Goal: Browse casually: Explore the website without a specific task or goal

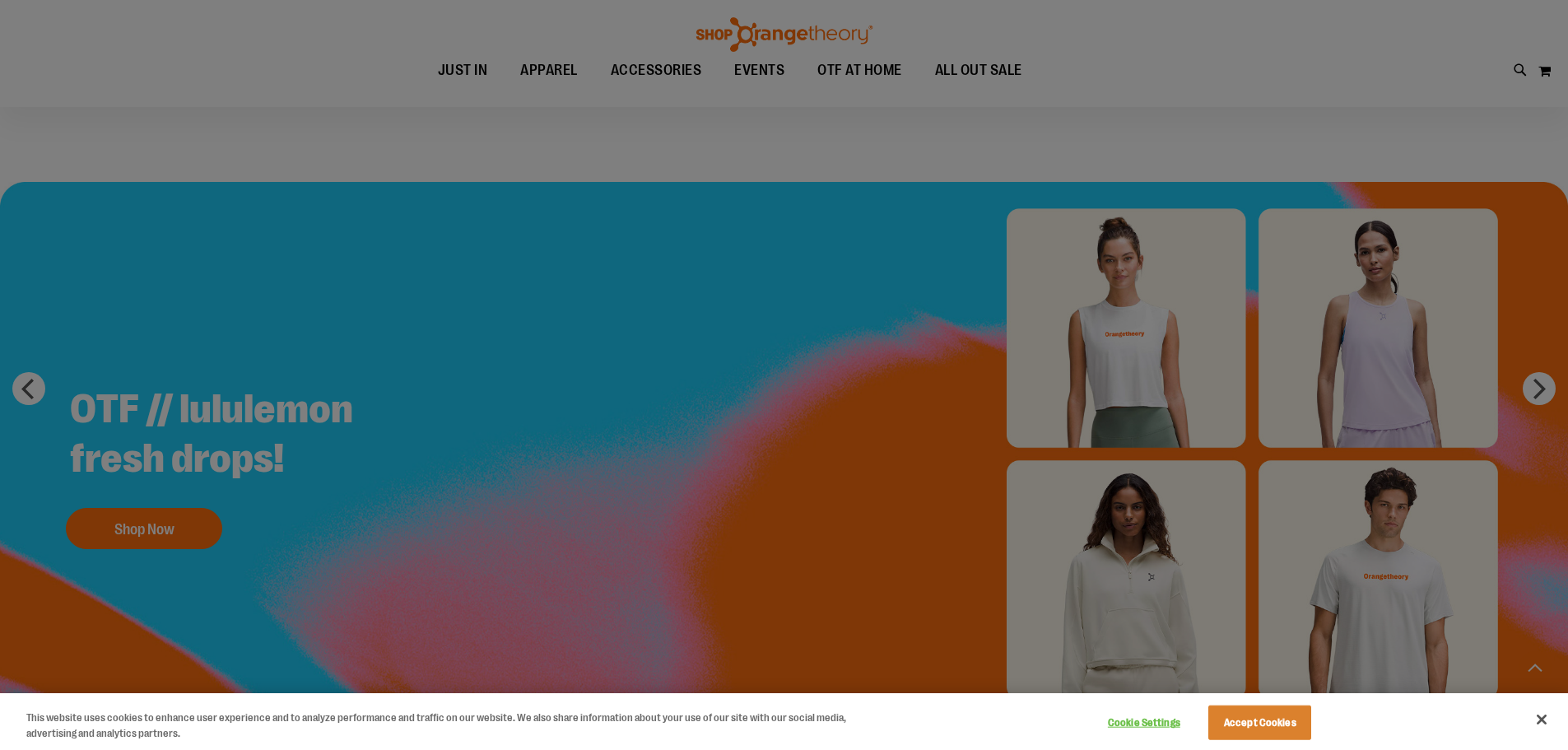
scroll to position [658, 0]
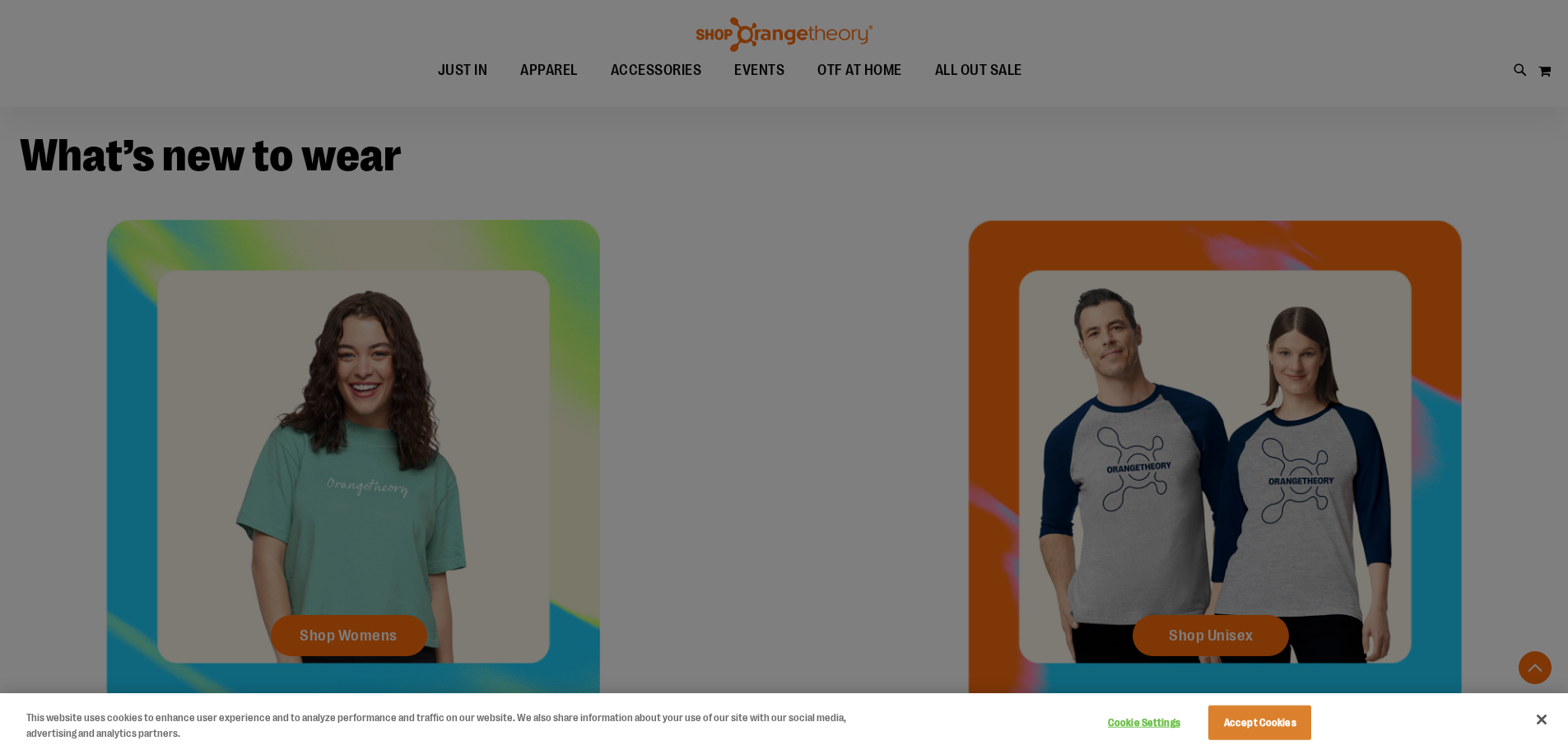
click at [722, 421] on div at bounding box center [784, 375] width 1568 height 750
click at [1542, 723] on button "Close" at bounding box center [1542, 719] width 36 height 36
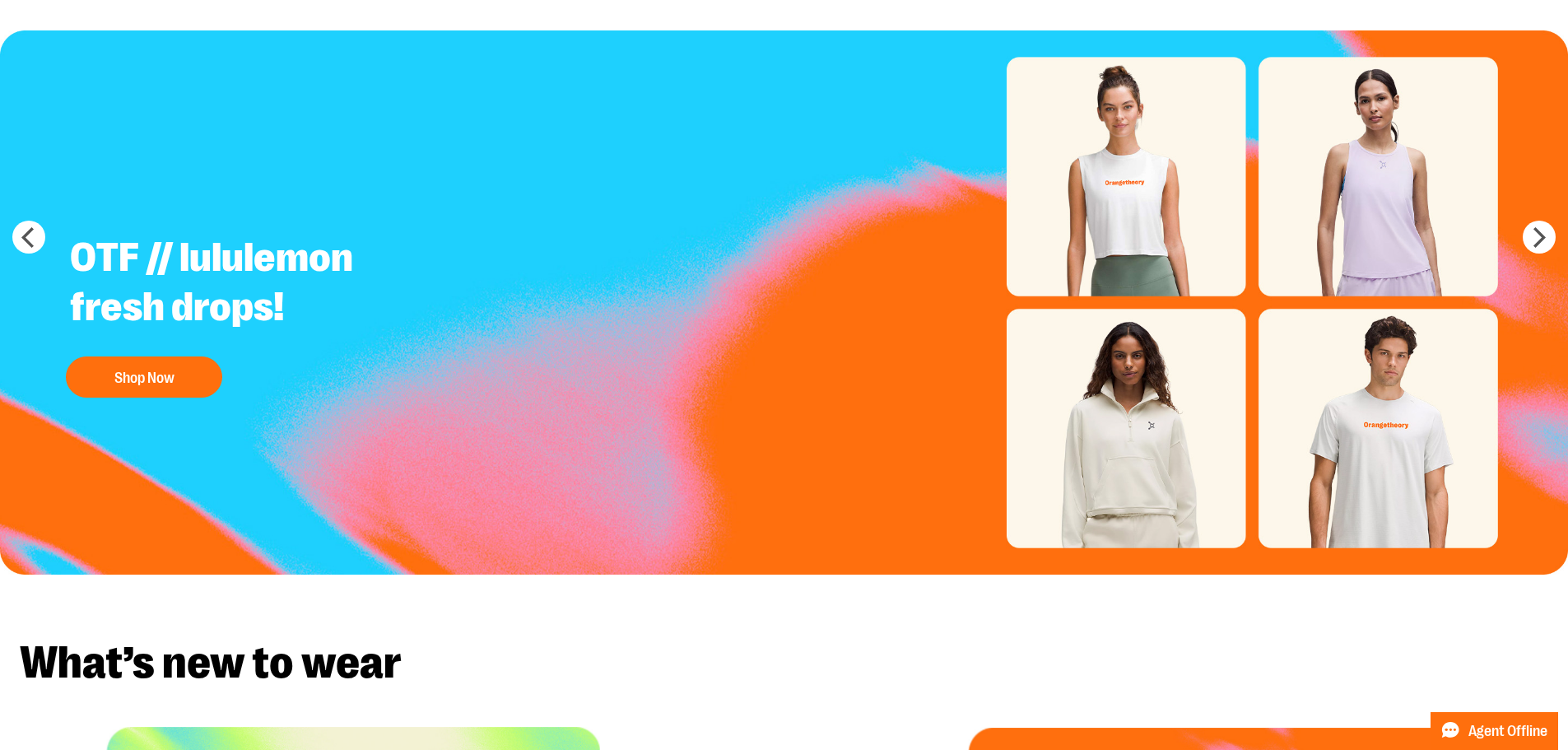
scroll to position [0, 0]
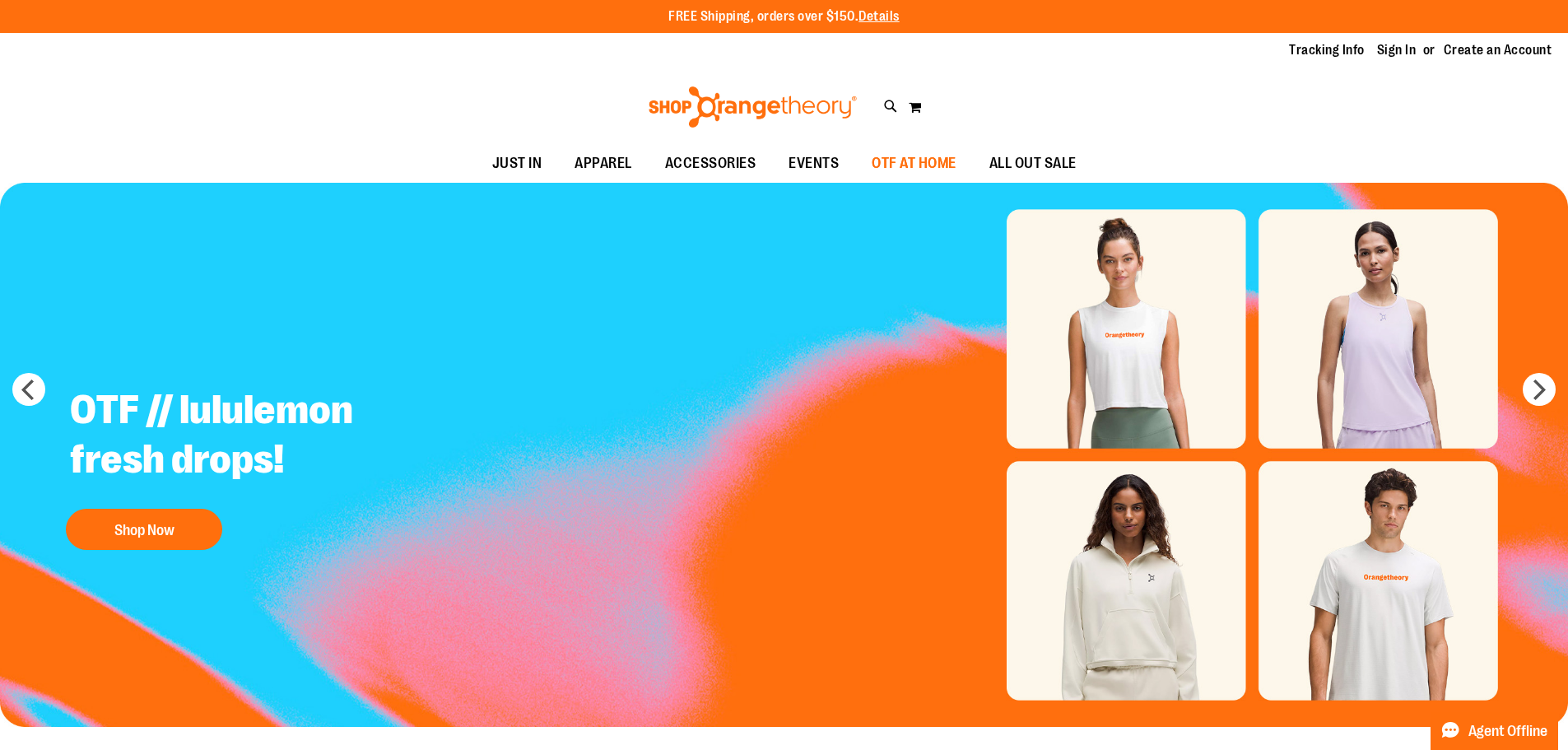
click at [914, 161] on span "OTF AT HOME" at bounding box center [913, 163] width 85 height 37
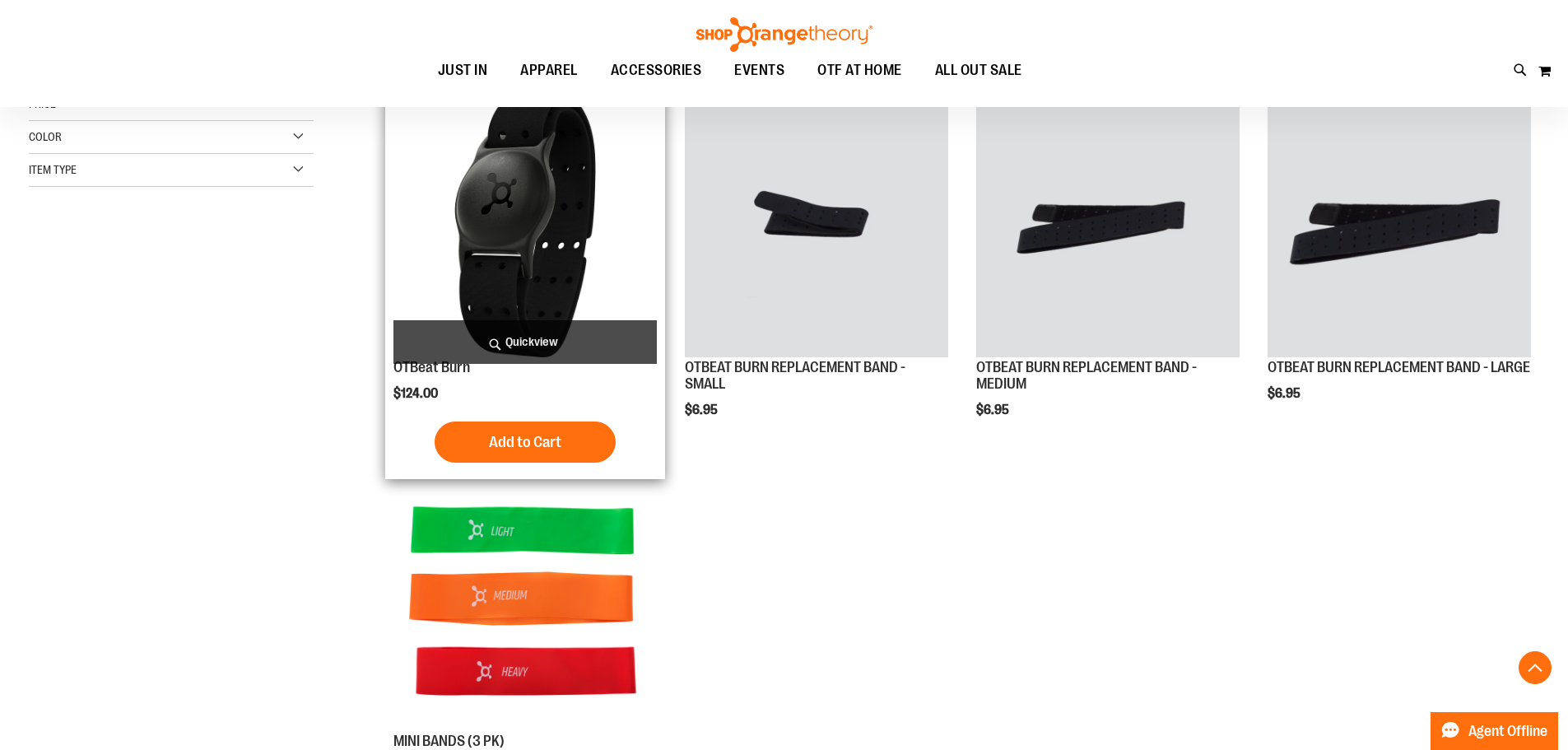
scroll to position [82, 0]
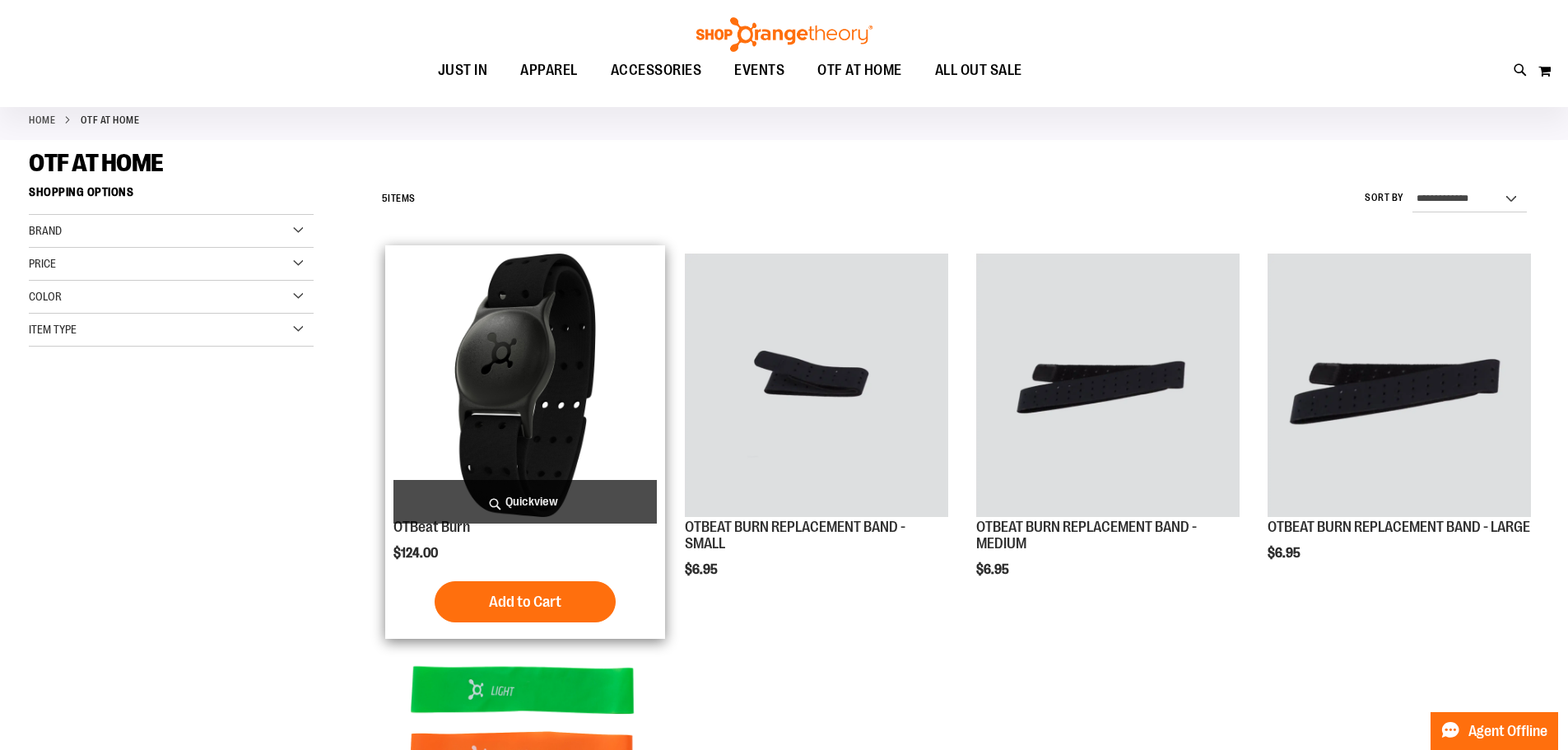
click at [492, 389] on img "product" at bounding box center [525, 385] width 264 height 264
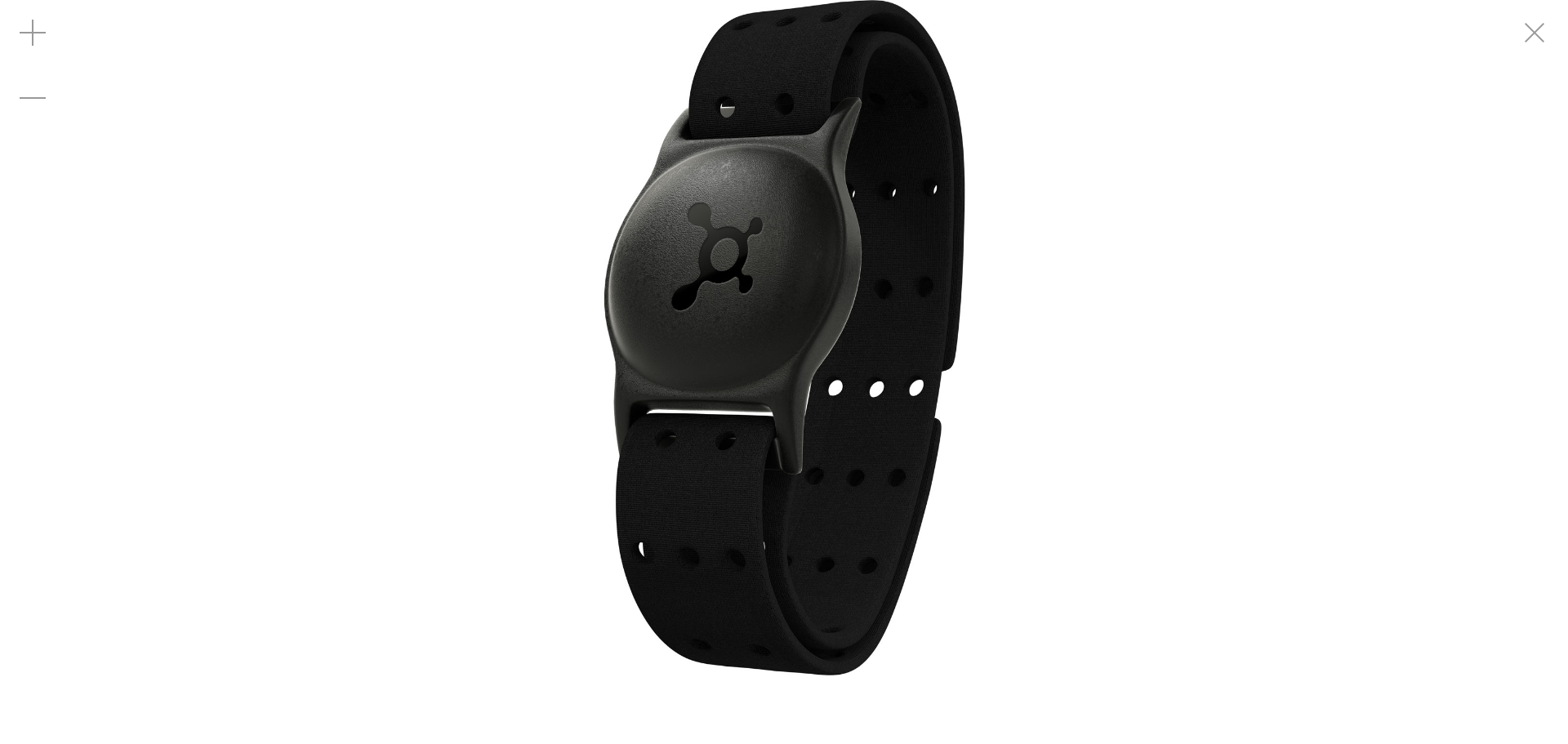
click at [721, 320] on img "carousel" at bounding box center [784, 337] width 675 height 675
drag, startPoint x: 1521, startPoint y: 42, endPoint x: 1044, endPoint y: 286, distance: 535.8
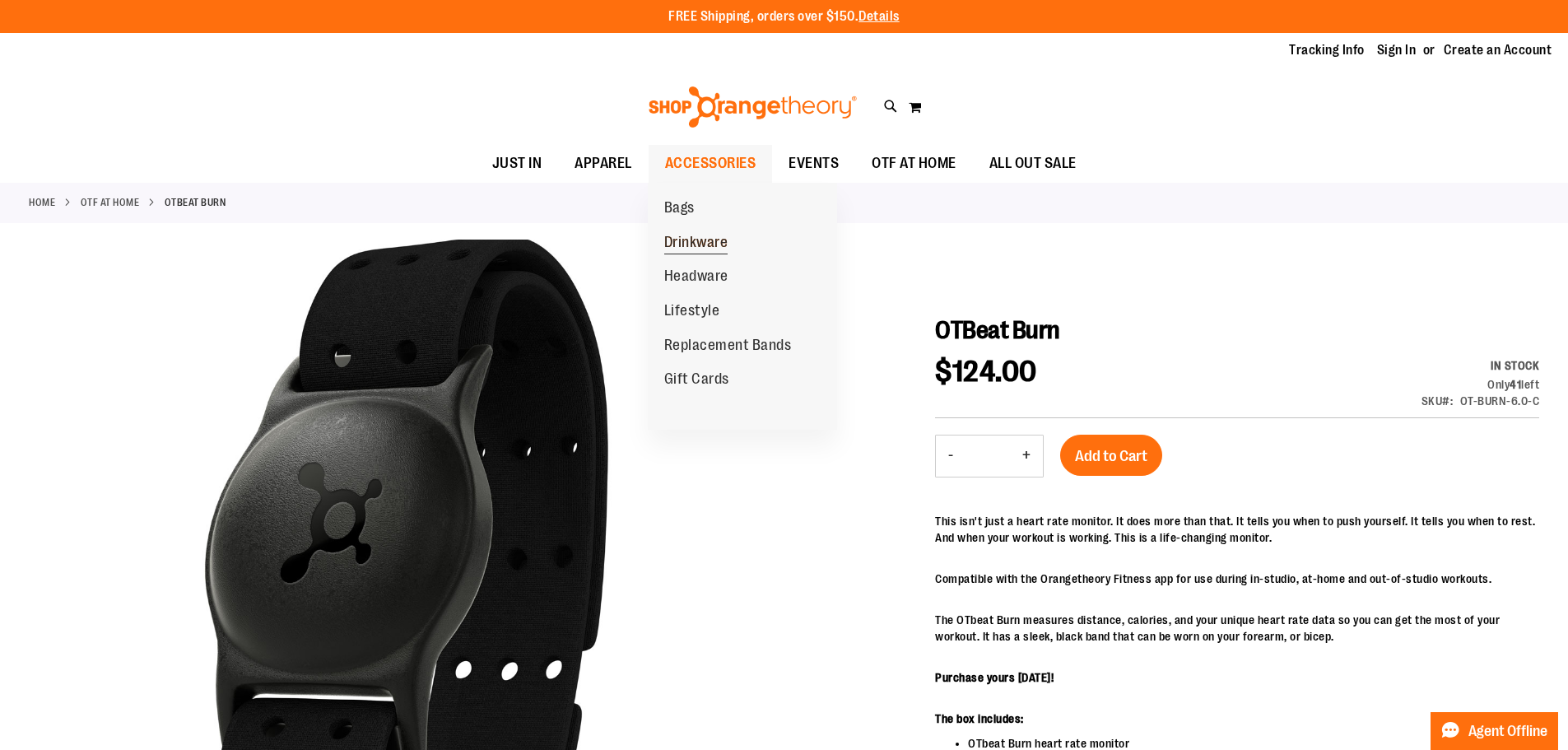
click at [690, 245] on span "Drinkware" at bounding box center [696, 244] width 65 height 21
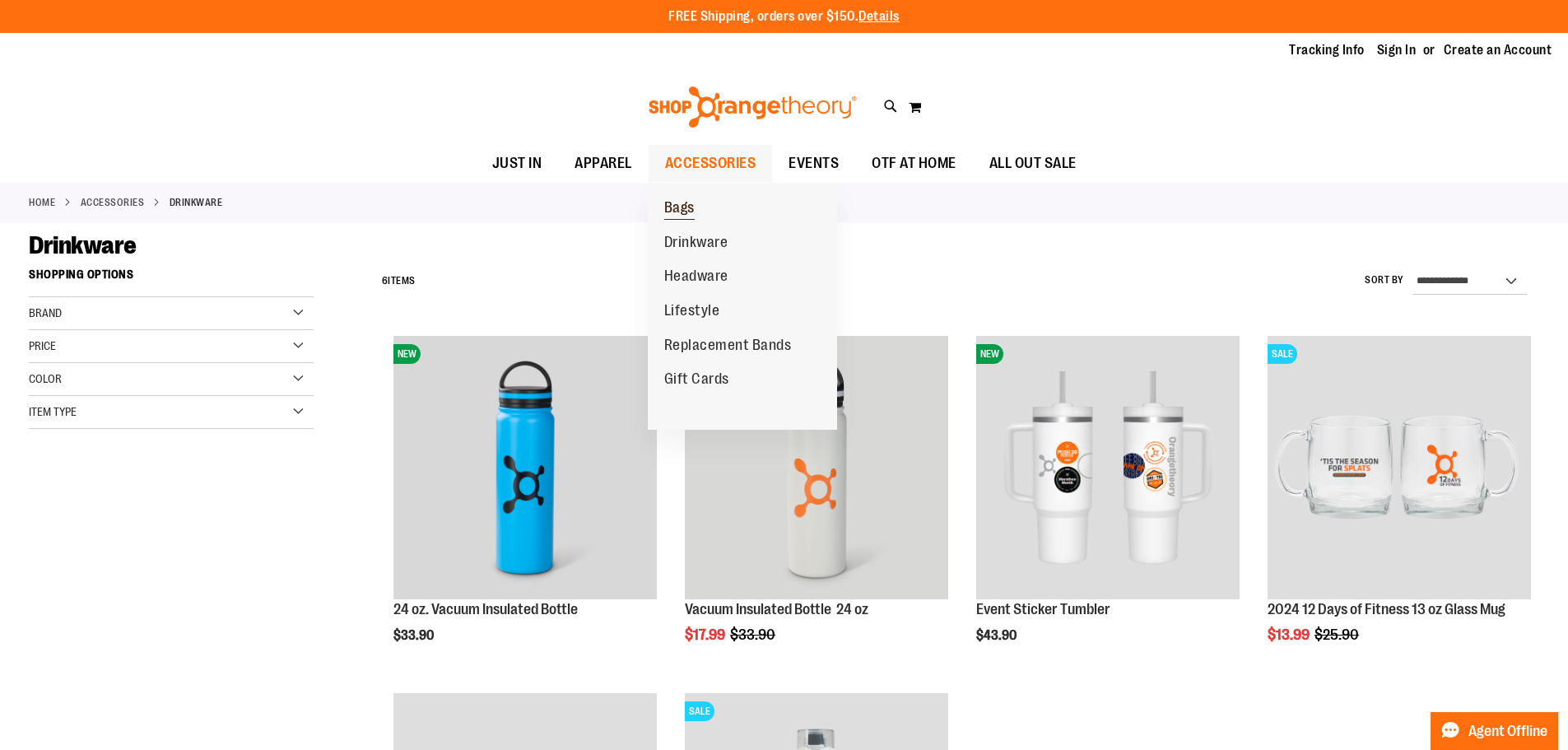
click at [675, 211] on span "Bags" at bounding box center [680, 209] width 31 height 21
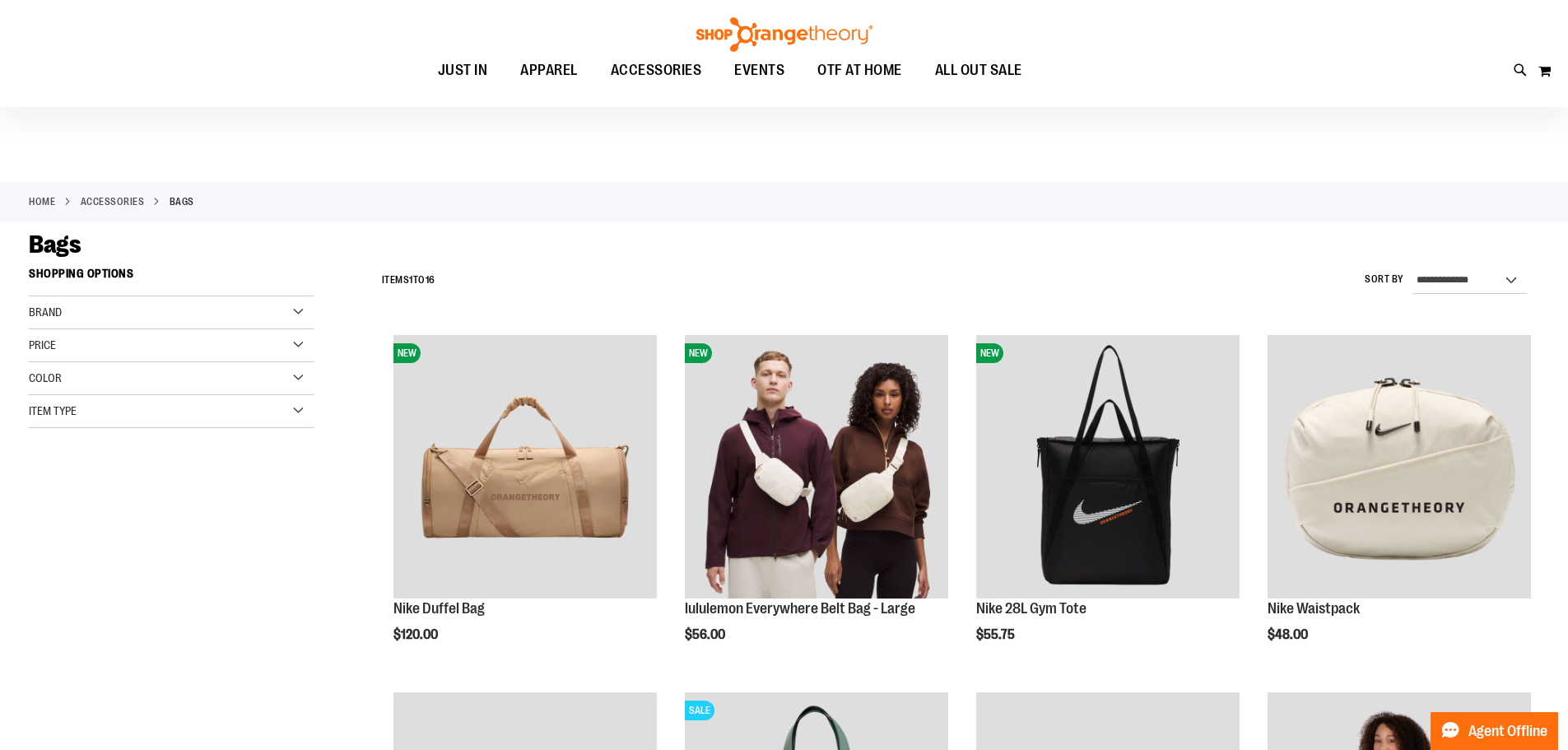
scroll to position [493, 0]
